Goal: Check status: Check status

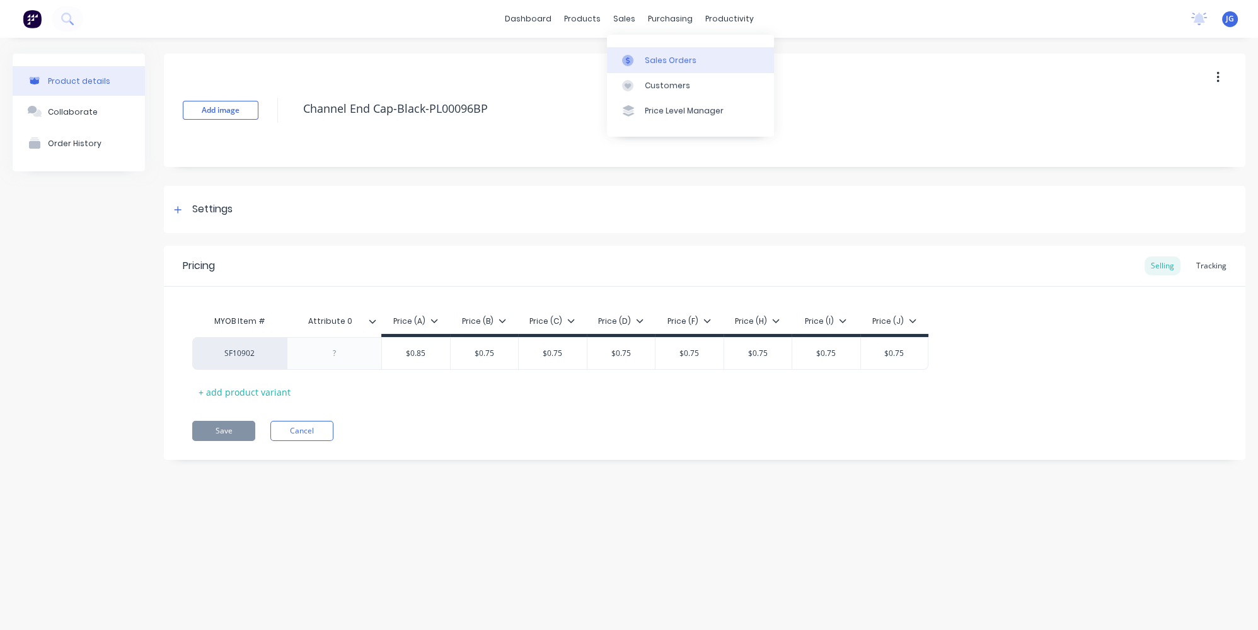
click at [641, 66] on link "Sales Orders" at bounding box center [690, 59] width 167 height 25
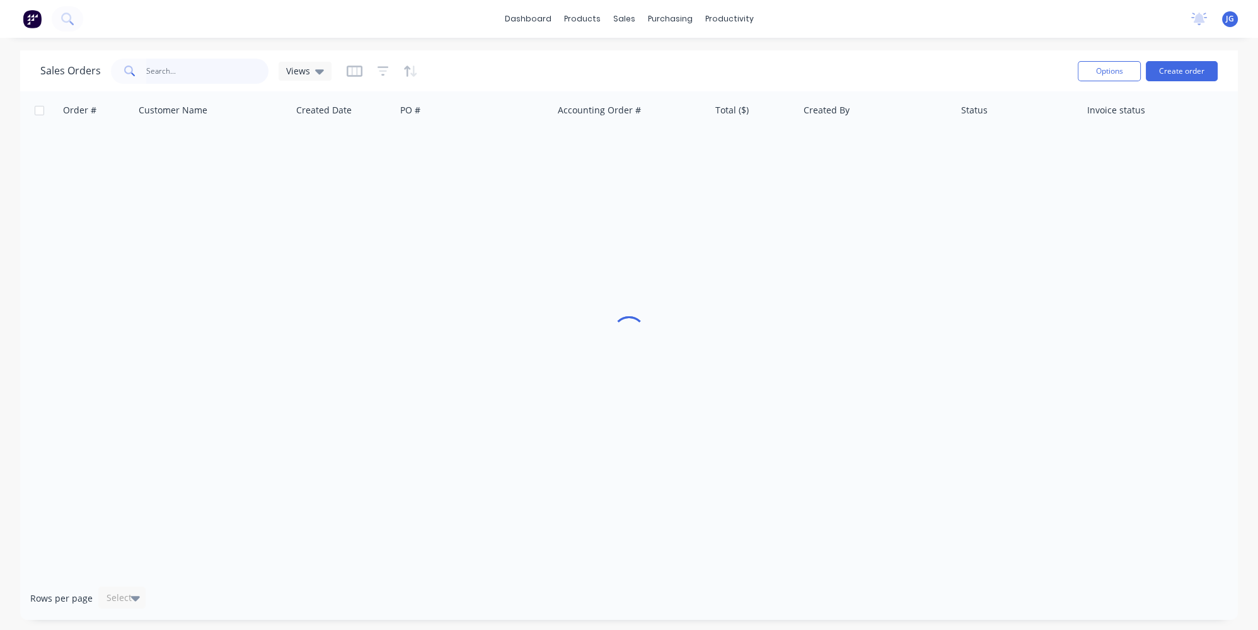
click at [227, 64] on input "text" at bounding box center [207, 71] width 123 height 25
paste input "44532"
type input "44532"
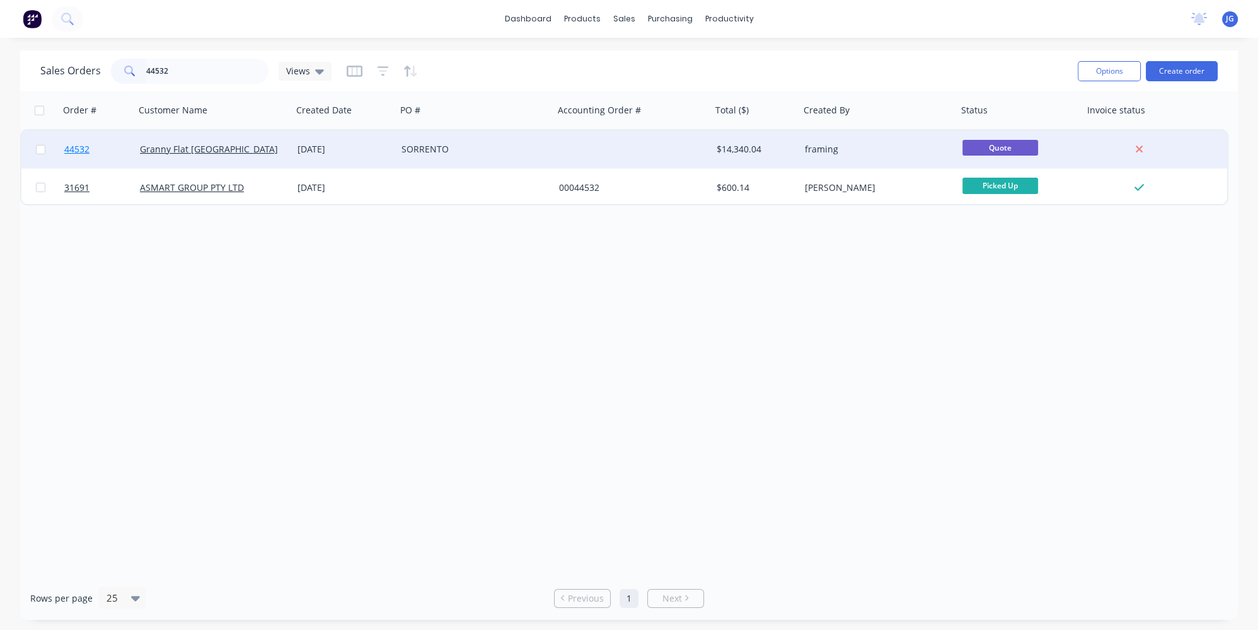
click at [121, 146] on link "44532" at bounding box center [102, 149] width 76 height 38
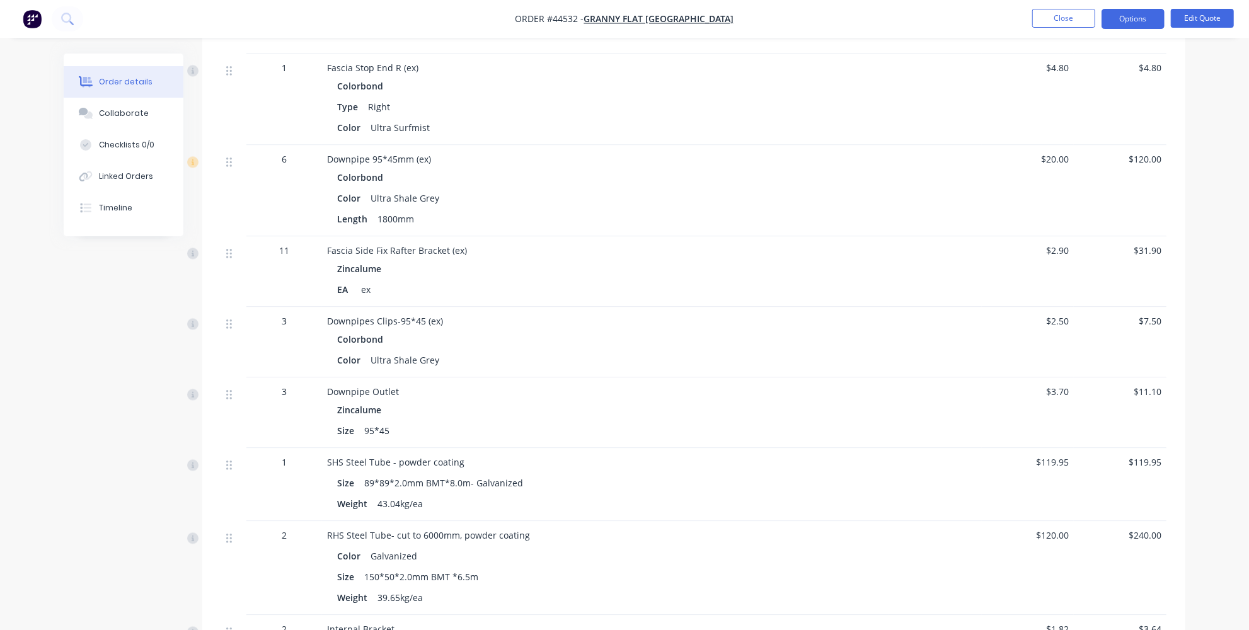
scroll to position [2062, 0]
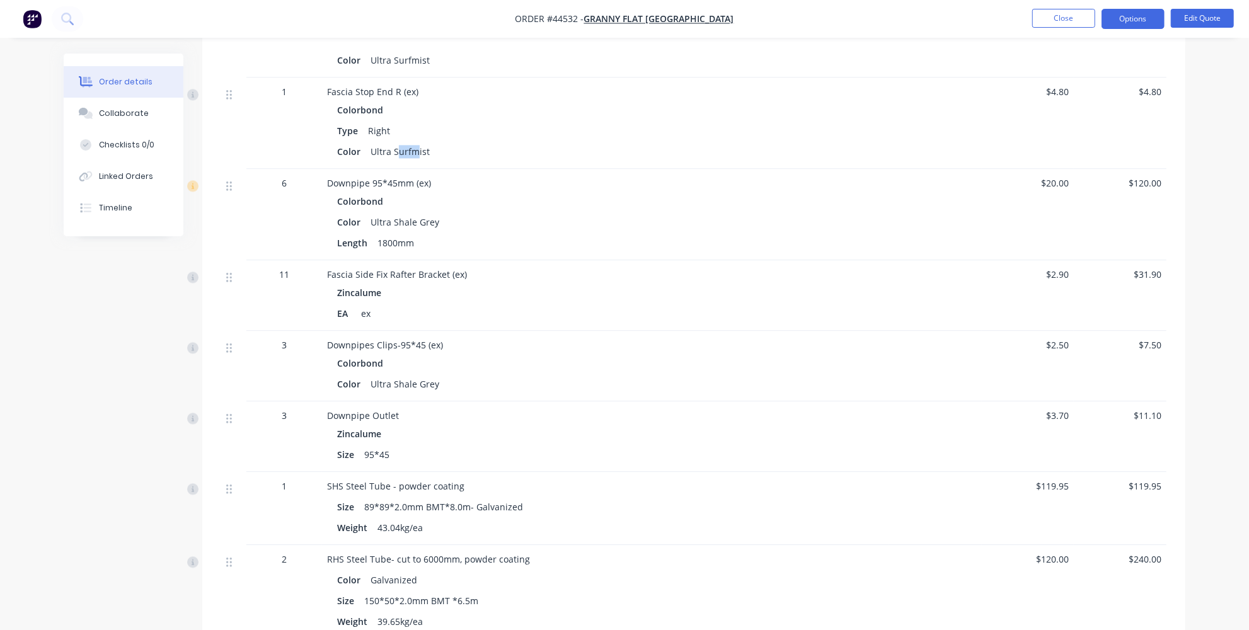
drag, startPoint x: 396, startPoint y: 124, endPoint x: 420, endPoint y: 132, distance: 25.7
click at [420, 142] on div "Ultra Surfmist" at bounding box center [399, 151] width 69 height 18
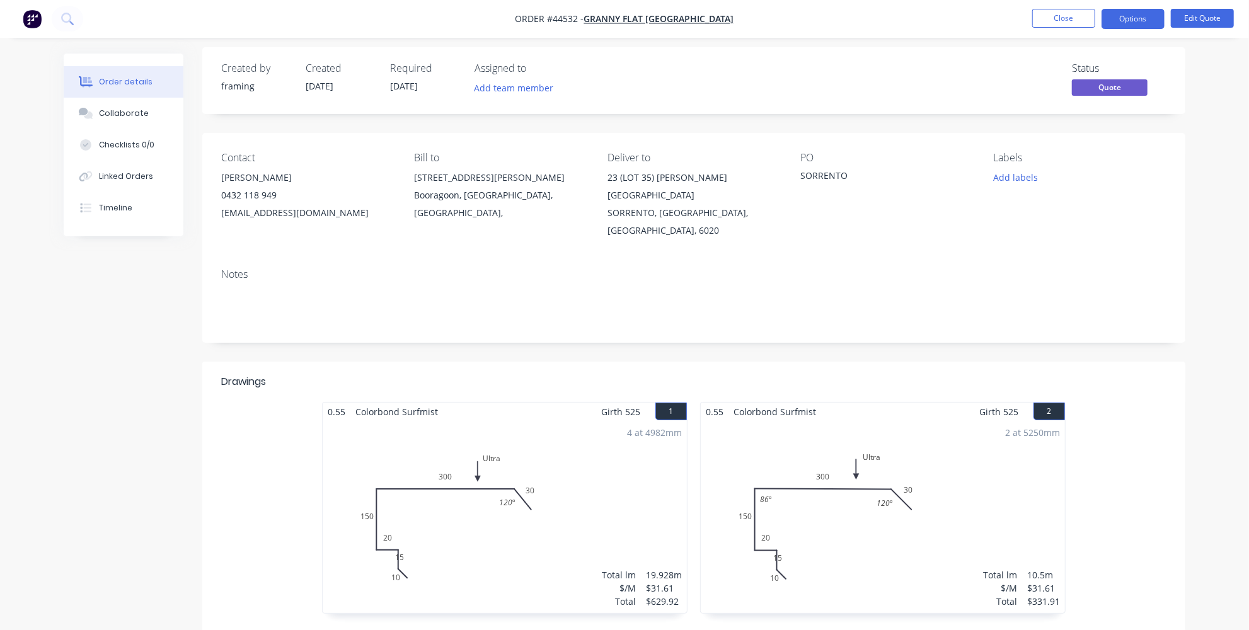
scroll to position [0, 0]
